Goal: Task Accomplishment & Management: Use online tool/utility

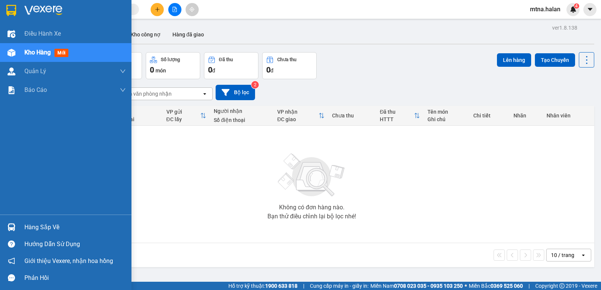
click at [10, 229] on img at bounding box center [12, 227] width 8 height 8
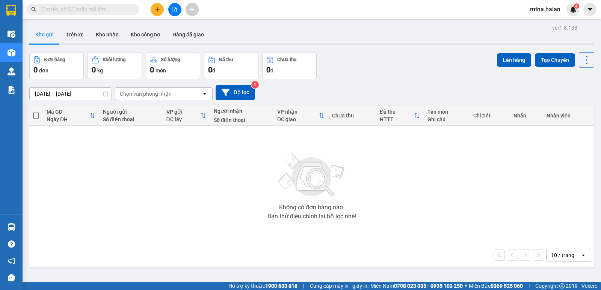
click at [414, 196] on section "Kết quả tìm kiếm ( 0 ) Bộ lọc No Data mtna.halan 4 Điều hành xe Kho hàng mới Qu…" at bounding box center [300, 145] width 601 height 290
click at [575, 8] on span "4" at bounding box center [576, 5] width 3 height 5
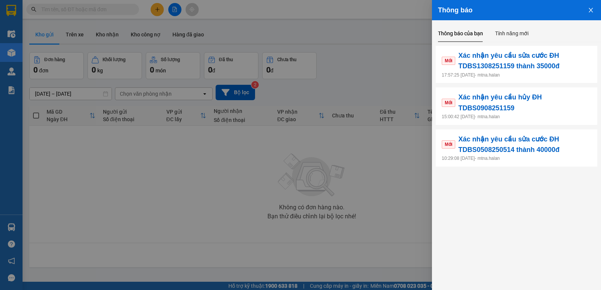
click at [193, 211] on div at bounding box center [300, 145] width 601 height 290
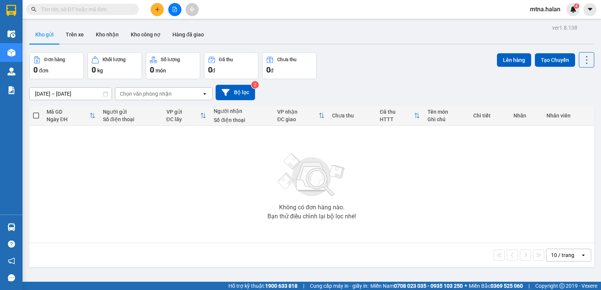
click at [116, 9] on input "text" at bounding box center [85, 9] width 89 height 8
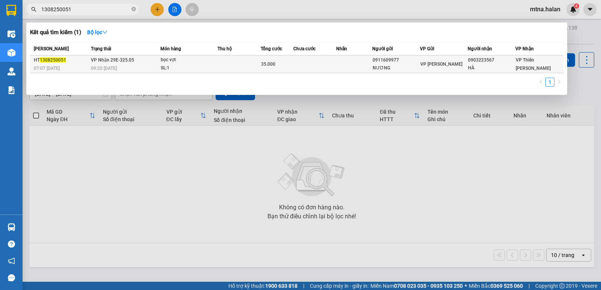
type input "1308250051"
click at [309, 65] on td at bounding box center [314, 65] width 43 height 18
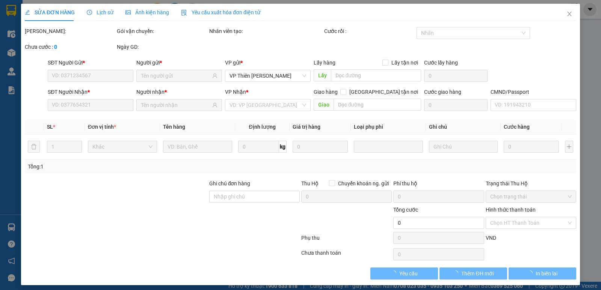
type input "0911609977"
type input "NƯƠNG"
type input "0903223567"
type input "HÀ"
type input "35.000"
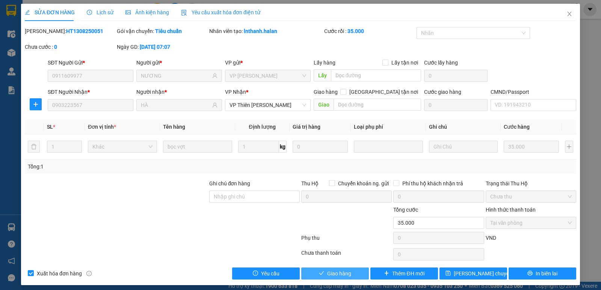
click at [342, 275] on span "Giao hàng" at bounding box center [339, 273] width 24 height 8
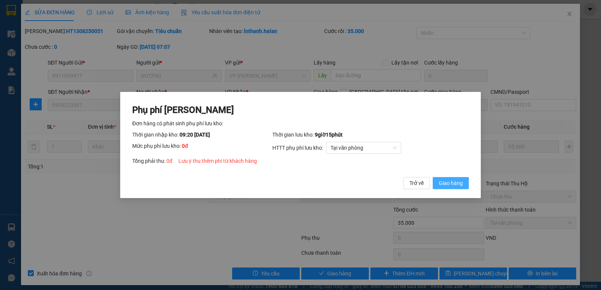
click at [447, 184] on span "Giao hàng" at bounding box center [450, 183] width 24 height 8
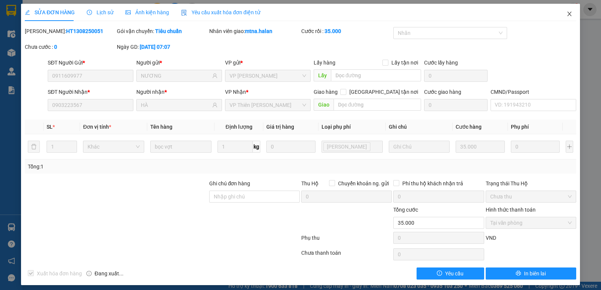
click at [566, 14] on icon "close" at bounding box center [569, 14] width 6 height 6
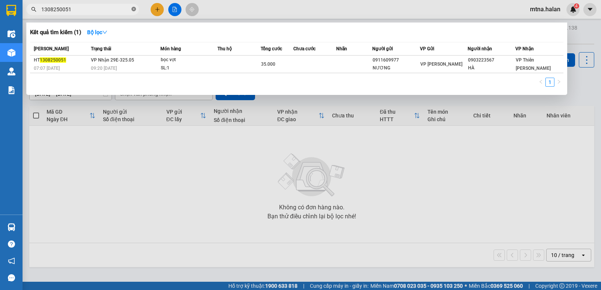
click at [134, 8] on icon "close-circle" at bounding box center [133, 9] width 5 height 5
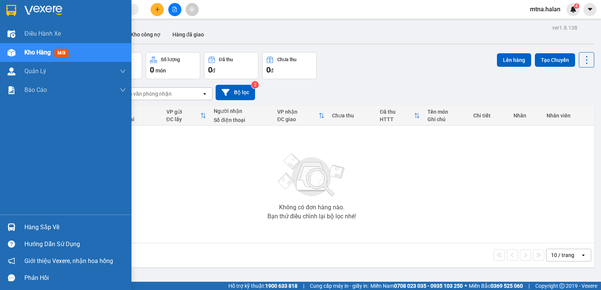
click at [11, 229] on img at bounding box center [12, 227] width 8 height 8
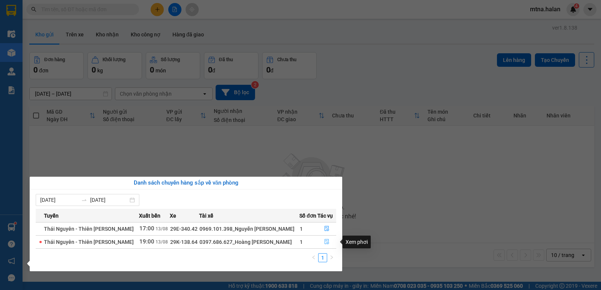
click at [327, 240] on icon "file-done" at bounding box center [326, 241] width 5 height 5
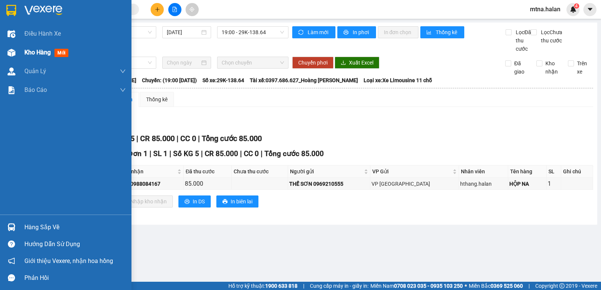
click at [14, 56] on img at bounding box center [12, 53] width 8 height 8
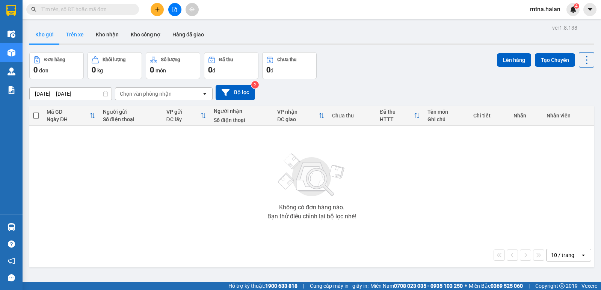
click at [73, 35] on button "Trên xe" at bounding box center [75, 35] width 30 height 18
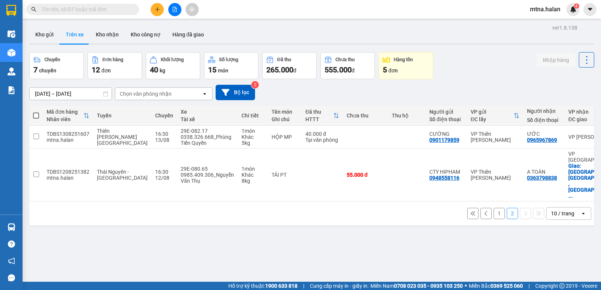
click at [495, 208] on button "1" at bounding box center [498, 213] width 11 height 11
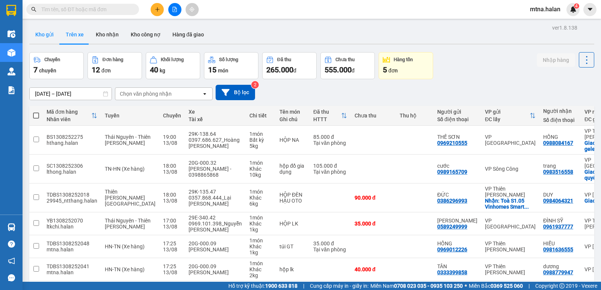
click at [41, 31] on button "Kho gửi" at bounding box center [44, 35] width 30 height 18
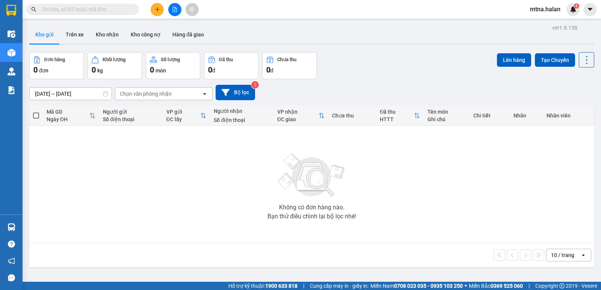
click at [120, 10] on input "text" at bounding box center [85, 9] width 89 height 8
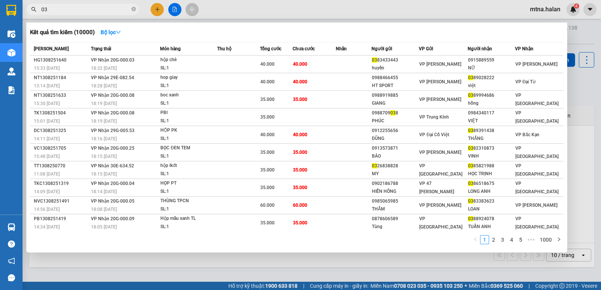
type input "0"
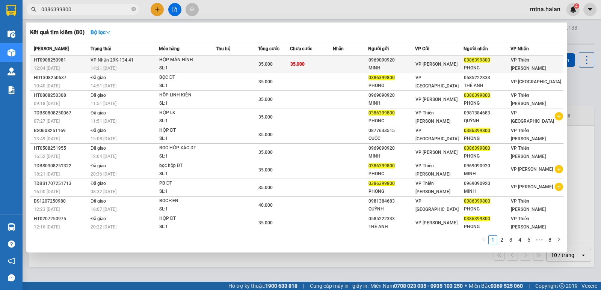
type input "0386399800"
click at [335, 65] on td at bounding box center [350, 65] width 35 height 18
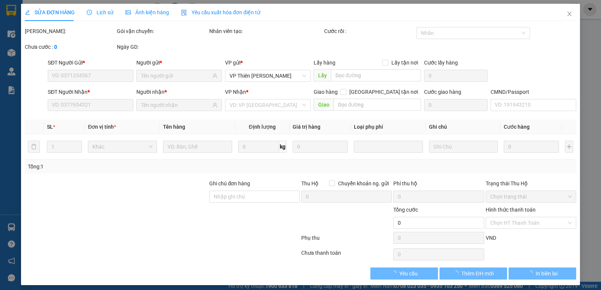
type input "0969090920"
type input "MINH"
type input "0386399800"
type input "PHONG"
type input "35.000"
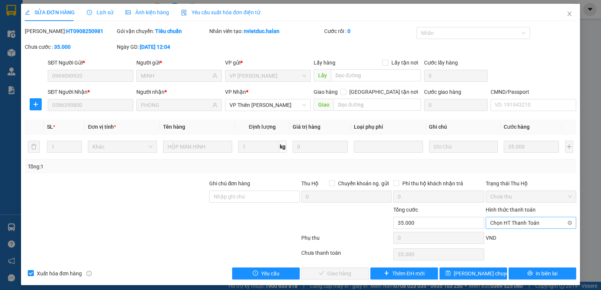
click at [509, 224] on span "Chọn HT Thanh Toán" at bounding box center [530, 222] width 81 height 11
click at [178, 223] on div at bounding box center [116, 219] width 184 height 26
click at [525, 224] on span "Chọn HT Thanh Toán" at bounding box center [530, 222] width 81 height 11
click at [495, 158] on div "Tại văn phòng" at bounding box center [525, 160] width 81 height 8
type input "0"
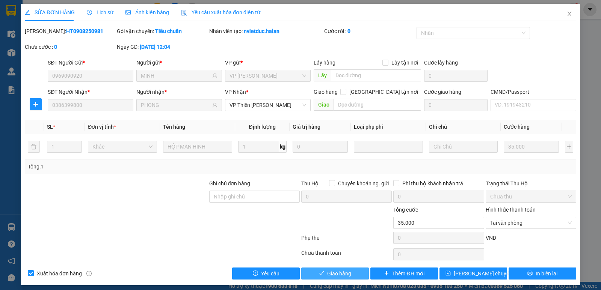
click at [340, 277] on span "Giao hàng" at bounding box center [339, 273] width 24 height 8
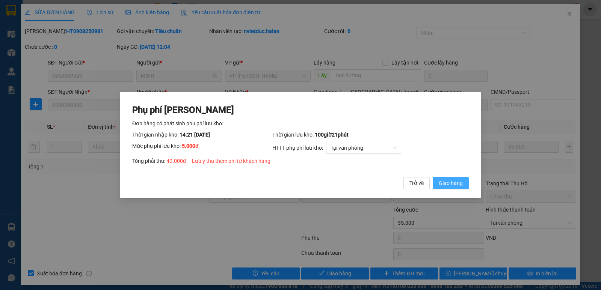
click at [455, 184] on span "Giao hàng" at bounding box center [450, 183] width 24 height 8
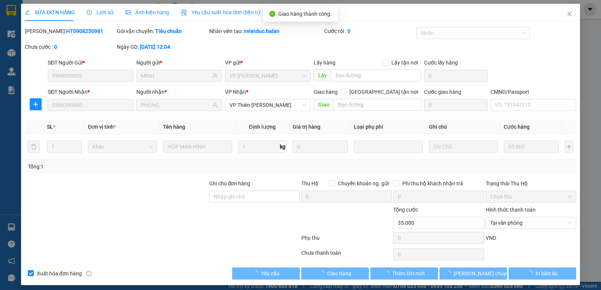
type input "40.000"
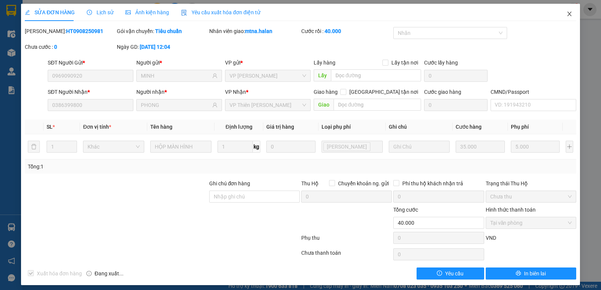
click at [566, 12] on icon "close" at bounding box center [569, 14] width 6 height 6
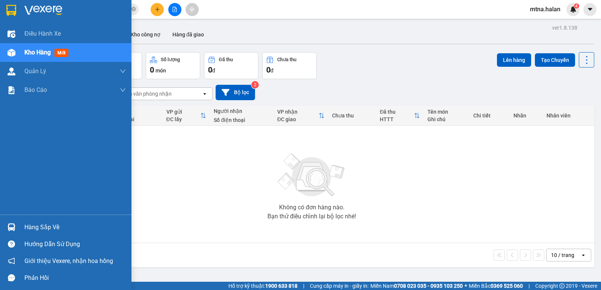
click at [12, 227] on img at bounding box center [12, 227] width 8 height 8
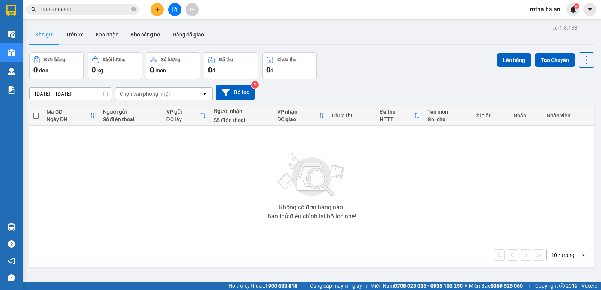
click at [419, 197] on section "Kết quả tìm kiếm ( 80 ) Bộ lọc Mã ĐH Trạng thái Món hàng Thu hộ Tổng cước Chưa …" at bounding box center [300, 145] width 601 height 290
click at [134, 11] on icon "close-circle" at bounding box center [133, 9] width 5 height 5
click at [108, 35] on button "Kho nhận" at bounding box center [107, 35] width 35 height 18
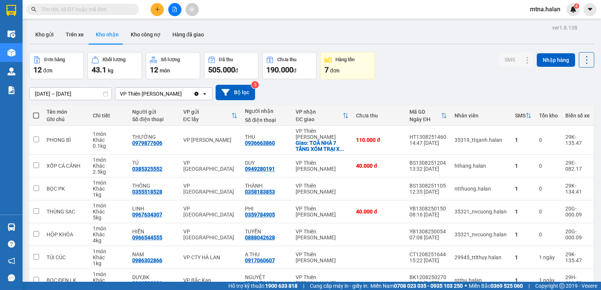
click at [126, 7] on input "text" at bounding box center [85, 9] width 89 height 8
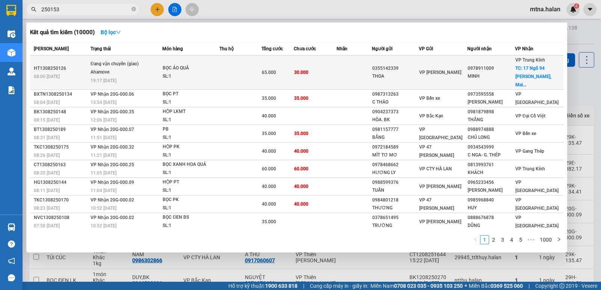
click at [345, 69] on td at bounding box center [353, 73] width 35 height 34
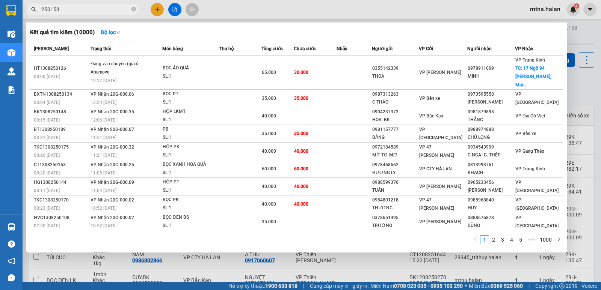
click at [72, 6] on input "250153" at bounding box center [85, 9] width 89 height 8
type input "2"
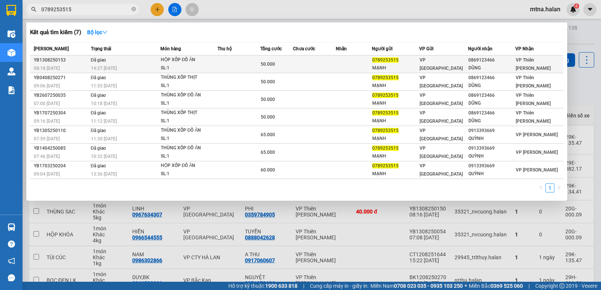
type input "0789253515"
click at [327, 65] on td at bounding box center [314, 65] width 43 height 18
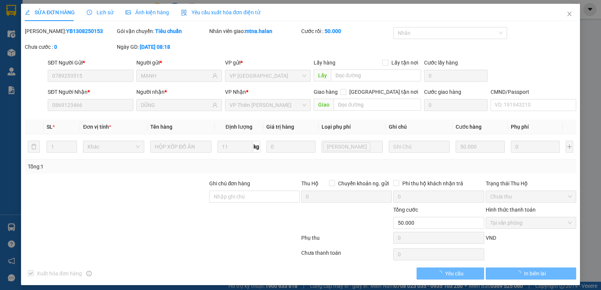
type input "0789253515"
type input "MẠNH"
type input "0869123466"
type input "DŨNG"
type input "50.000"
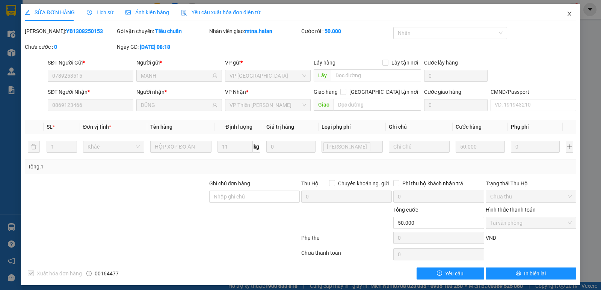
click at [566, 14] on icon "close" at bounding box center [569, 14] width 6 height 6
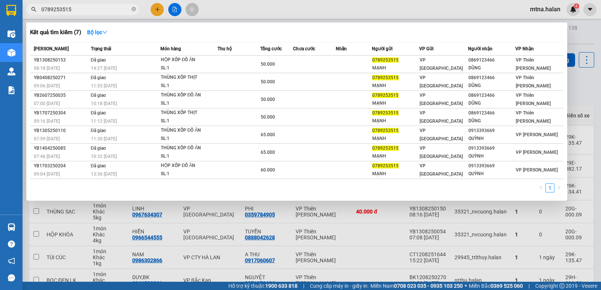
click at [84, 11] on input "0789253515" at bounding box center [85, 9] width 89 height 8
click at [134, 8] on icon "close-circle" at bounding box center [133, 9] width 5 height 5
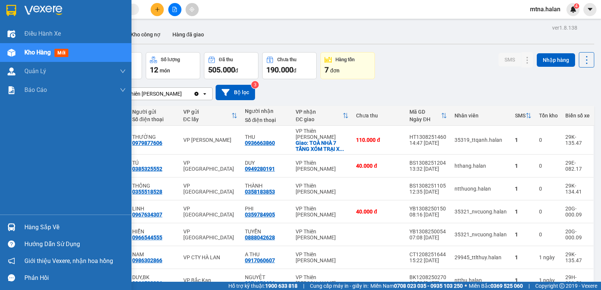
click at [7, 227] on div at bounding box center [11, 227] width 13 height 13
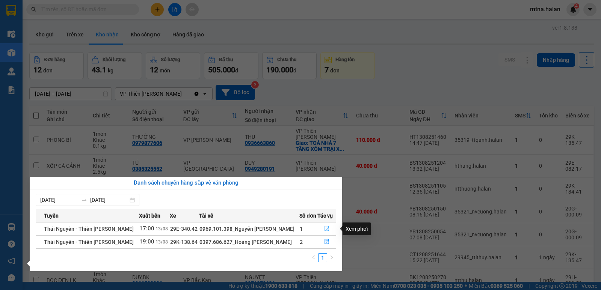
click at [327, 228] on icon "file-done" at bounding box center [326, 228] width 5 height 5
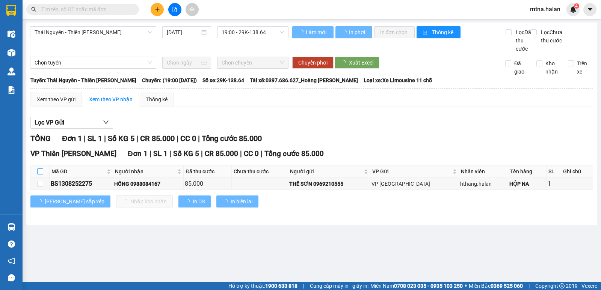
click at [41, 175] on input "checkbox" at bounding box center [40, 172] width 6 height 6
checkbox input "true"
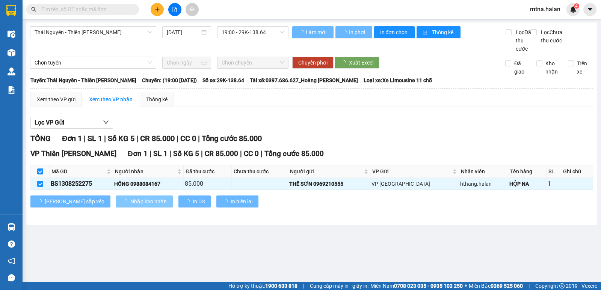
click at [130, 206] on span "Nhập kho nhận" at bounding box center [148, 201] width 36 height 8
checkbox input "false"
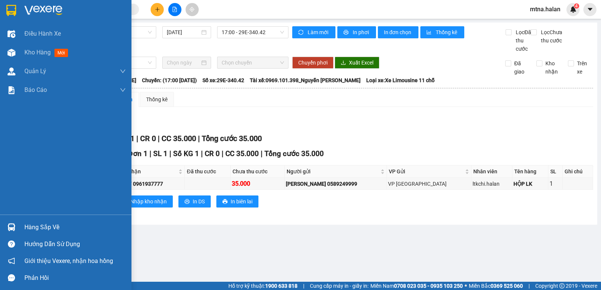
click at [14, 226] on img at bounding box center [12, 227] width 8 height 8
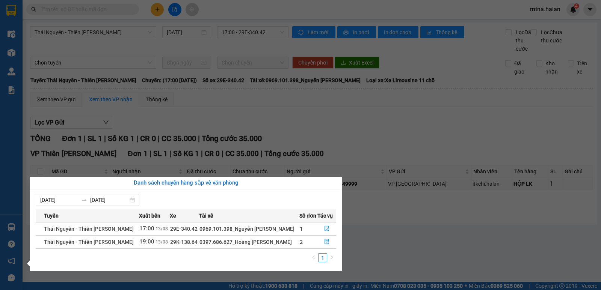
click at [396, 246] on section "Kết quả tìm kiếm ( 7 ) Bộ lọc Mã ĐH Trạng thái Món hàng Thu hộ Tổng cước Chưa c…" at bounding box center [300, 145] width 601 height 290
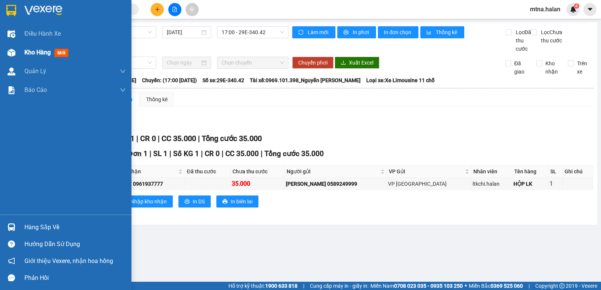
click at [11, 49] on img at bounding box center [12, 53] width 8 height 8
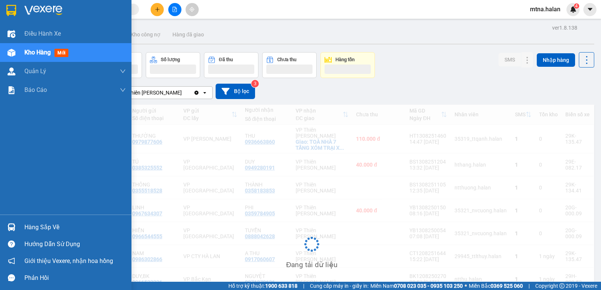
click at [11, 50] on img at bounding box center [12, 53] width 8 height 8
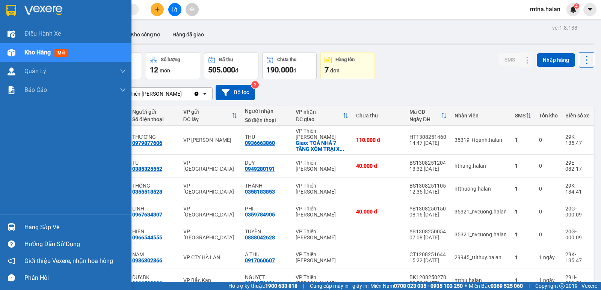
click at [11, 228] on img at bounding box center [12, 227] width 8 height 8
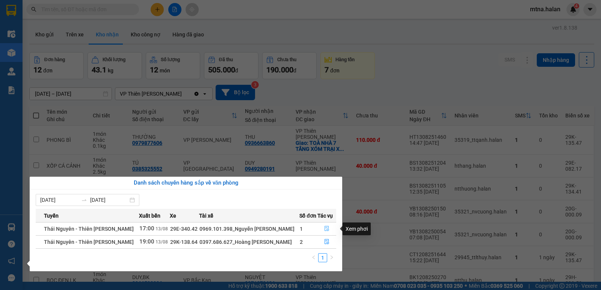
click at [325, 230] on icon "file-done" at bounding box center [326, 228] width 5 height 5
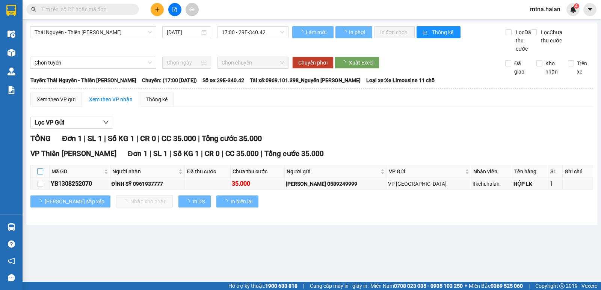
click at [40, 175] on input "checkbox" at bounding box center [40, 172] width 6 height 6
checkbox input "true"
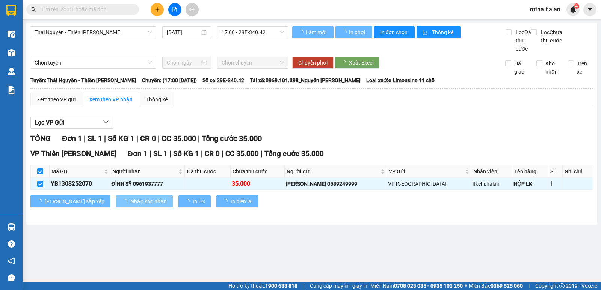
click at [130, 206] on span "Nhập kho nhận" at bounding box center [148, 201] width 36 height 8
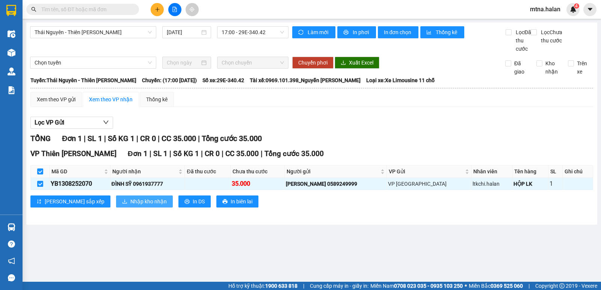
click at [130, 206] on span "Nhập kho nhận" at bounding box center [148, 201] width 36 height 8
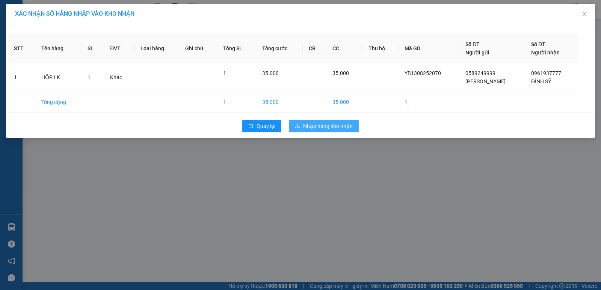
click at [333, 125] on span "Nhập hàng kho nhận" at bounding box center [328, 126] width 50 height 8
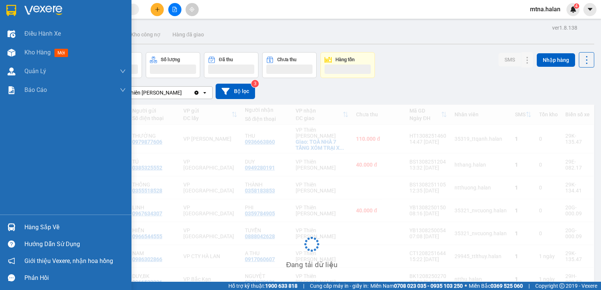
click at [11, 226] on img at bounding box center [12, 227] width 8 height 8
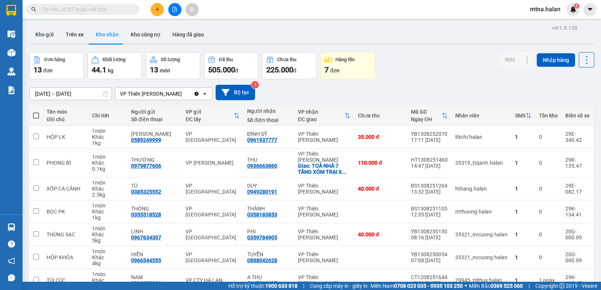
click at [42, 31] on section "Kết quả tìm kiếm ( 7 ) Bộ lọc Mã ĐH Trạng thái Món hàng Thu hộ Tổng cước Chưa c…" at bounding box center [300, 145] width 601 height 290
click at [45, 34] on button "Kho gửi" at bounding box center [44, 35] width 30 height 18
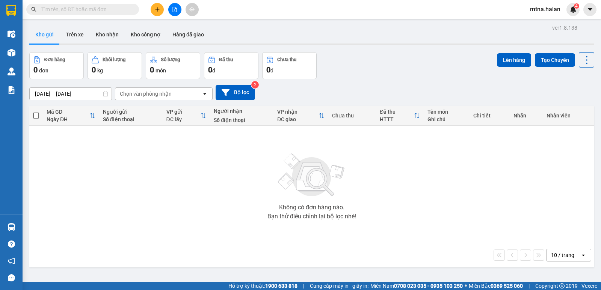
click at [116, 9] on input "text" at bounding box center [85, 9] width 89 height 8
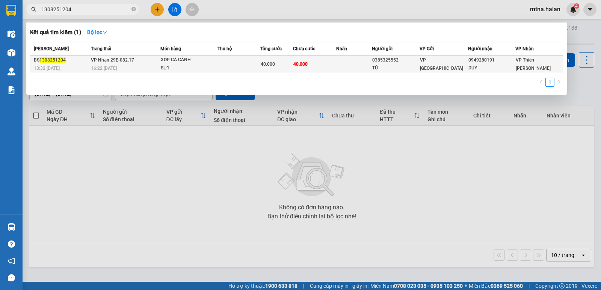
type input "1308251204"
click at [342, 67] on td at bounding box center [354, 65] width 36 height 18
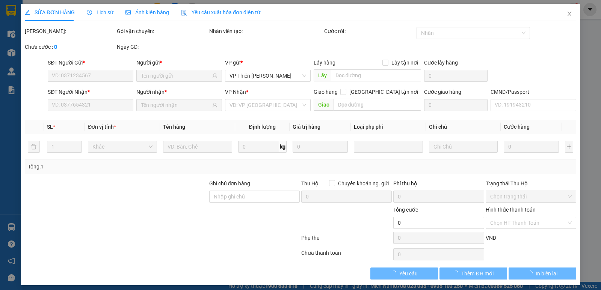
scroll to position [4, 0]
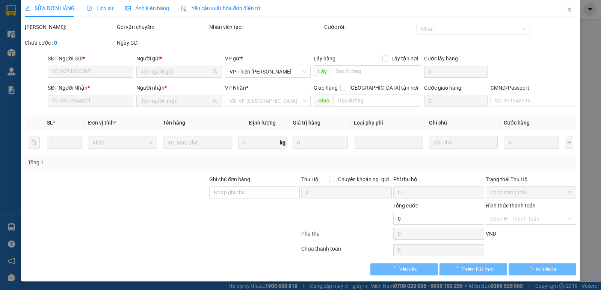
type input "0385325552"
type input "TÚ"
type input "0949280191"
type input "DUY"
type input "40.000"
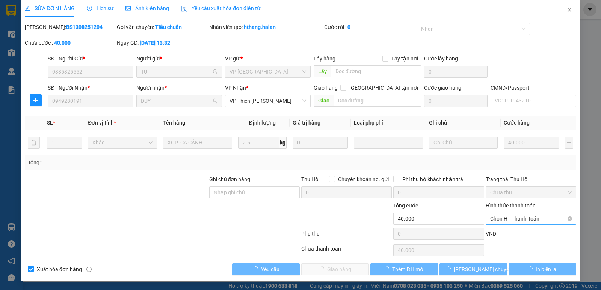
click at [506, 219] on span "Chọn HT Thanh Toán" at bounding box center [530, 218] width 81 height 11
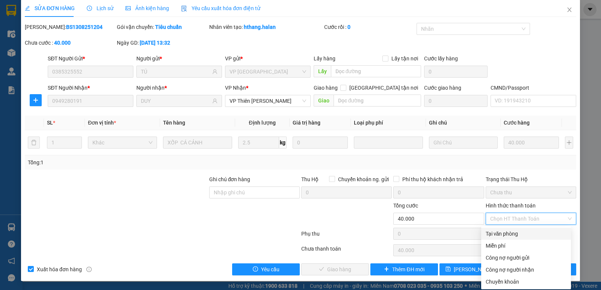
click at [506, 235] on div "Tại văn phòng" at bounding box center [525, 234] width 81 height 8
type input "0"
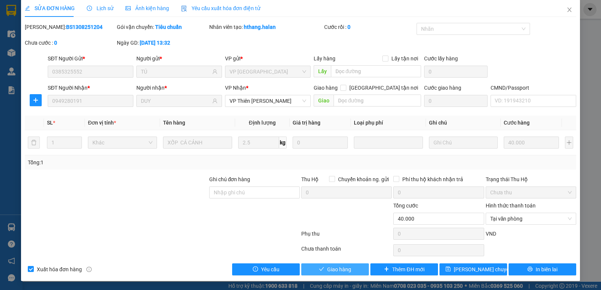
click at [355, 271] on button "Giao hàng" at bounding box center [335, 269] width 68 height 12
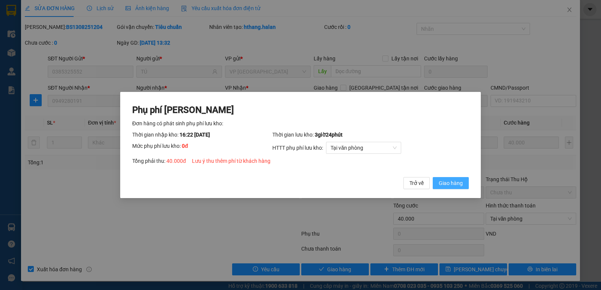
click at [456, 184] on span "Giao hàng" at bounding box center [450, 183] width 24 height 8
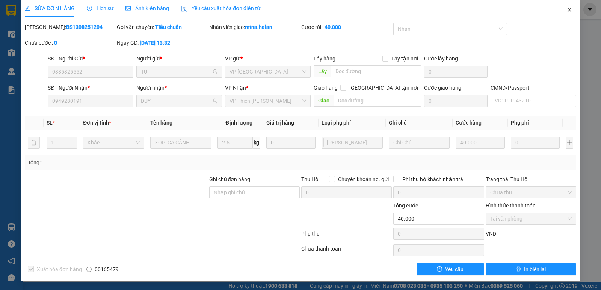
click at [566, 12] on icon "close" at bounding box center [569, 10] width 6 height 6
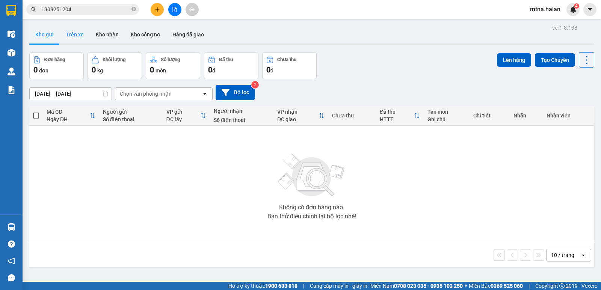
click at [76, 33] on button "Trên xe" at bounding box center [75, 35] width 30 height 18
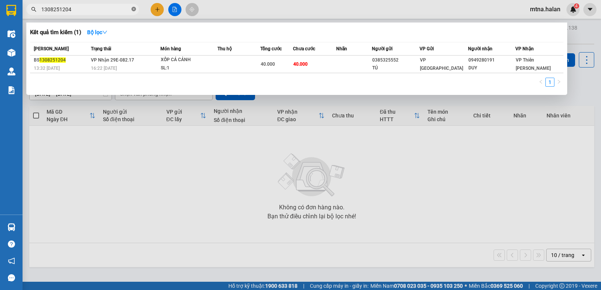
click at [132, 9] on icon "close-circle" at bounding box center [133, 9] width 5 height 5
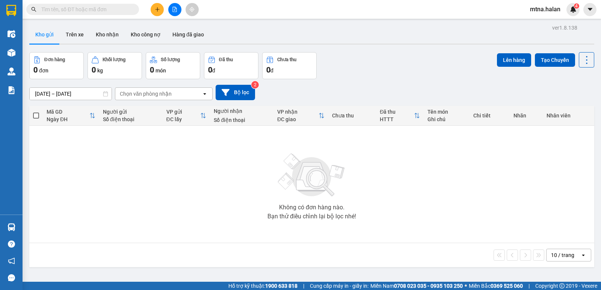
click at [210, 172] on div "Không có đơn hàng nào. Bạn thử điều chỉnh lại bộ lọc nhé!" at bounding box center [311, 184] width 557 height 113
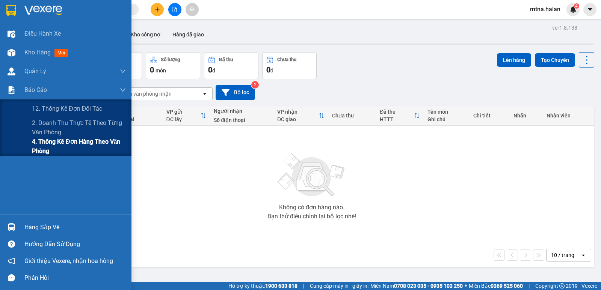
click at [42, 148] on span "4. Thống kê đơn hàng theo văn phòng" at bounding box center [79, 146] width 94 height 19
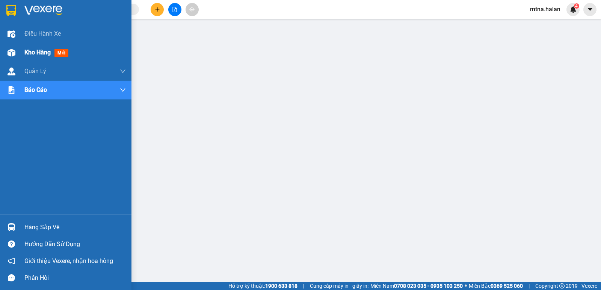
click at [8, 52] on img at bounding box center [12, 53] width 8 height 8
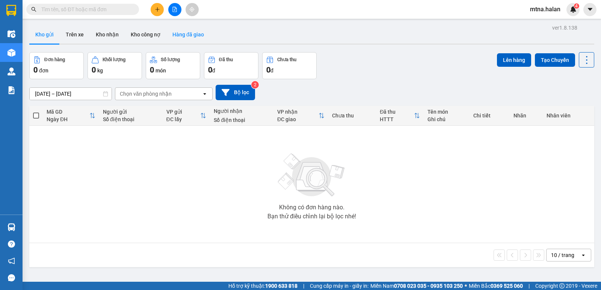
click at [191, 34] on button "Hàng đã giao" at bounding box center [188, 35] width 44 height 18
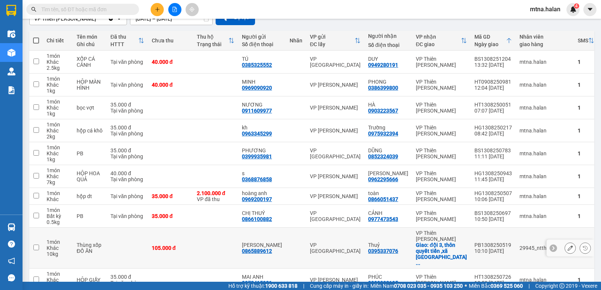
scroll to position [107, 0]
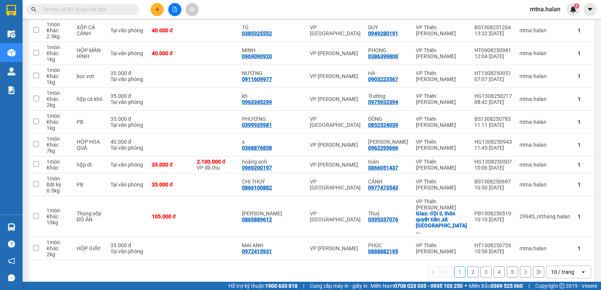
click at [468, 266] on button "2" at bounding box center [472, 271] width 11 height 11
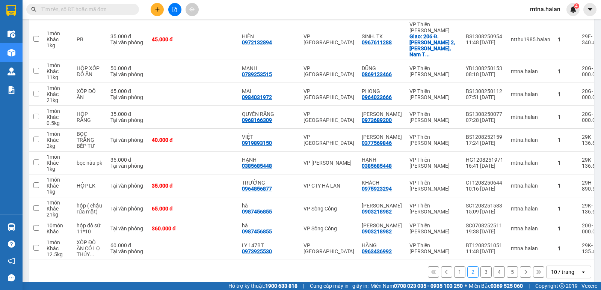
click at [454, 266] on button "1" at bounding box center [459, 271] width 11 height 11
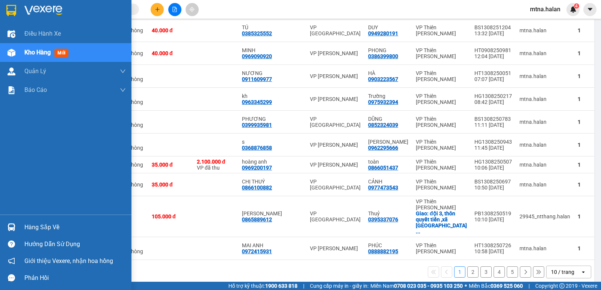
click at [10, 226] on img at bounding box center [12, 227] width 8 height 8
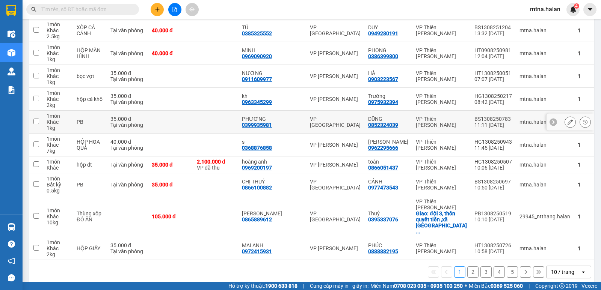
click at [199, 114] on section "Kết quả tìm kiếm ( 1 ) Bộ lọc Mã ĐH Trạng thái Món hàng Thu hộ Tổng cước Chưa c…" at bounding box center [300, 145] width 601 height 290
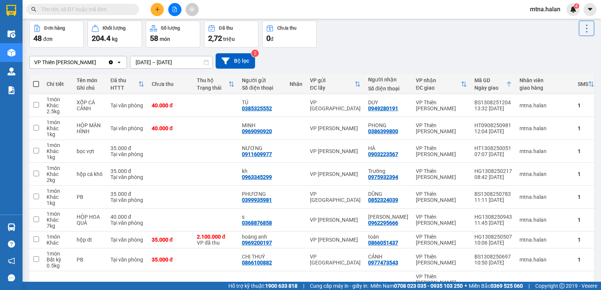
scroll to position [0, 0]
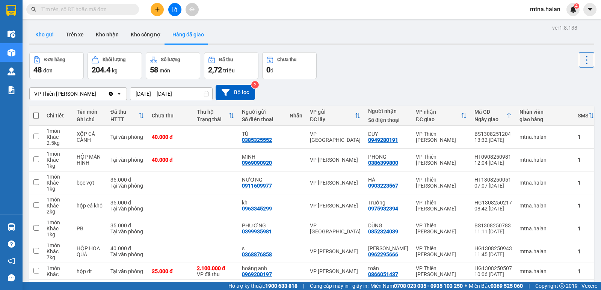
click at [40, 33] on button "Kho gửi" at bounding box center [44, 35] width 30 height 18
